Goal: Check status: Check status

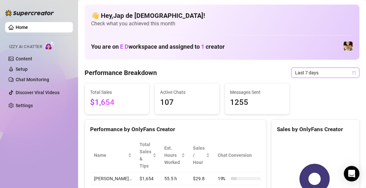
click at [352, 72] on icon "calendar" at bounding box center [354, 73] width 4 height 4
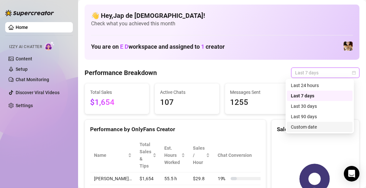
click at [336, 124] on div "Custom date" at bounding box center [320, 127] width 58 height 7
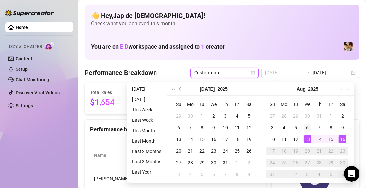
type input "[DATE]"
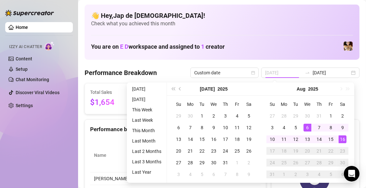
click at [310, 127] on div "6" at bounding box center [307, 128] width 8 height 8
type input "[DATE]"
click at [308, 137] on div "13" at bounding box center [307, 140] width 8 height 8
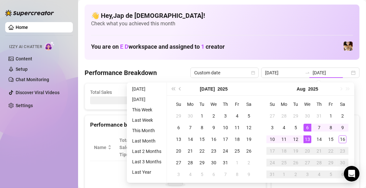
type input "[DATE]"
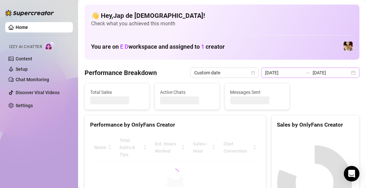
click at [350, 70] on div "[DATE] [DATE]" at bounding box center [310, 73] width 98 height 10
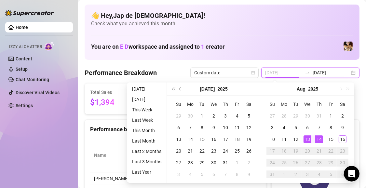
type input "[DATE]"
click at [307, 137] on div "13" at bounding box center [307, 140] width 8 height 8
type input "[DATE]"
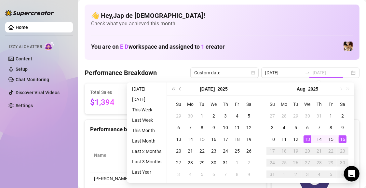
click at [340, 138] on div "16" at bounding box center [342, 140] width 8 height 8
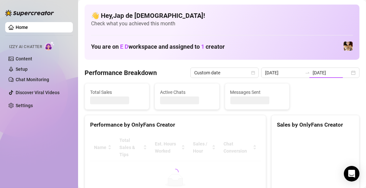
type input "[DATE]"
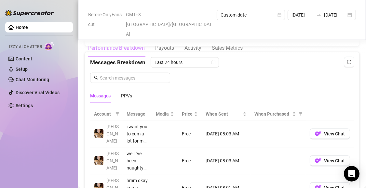
scroll to position [553, 0]
